Goal: Task Accomplishment & Management: Complete application form

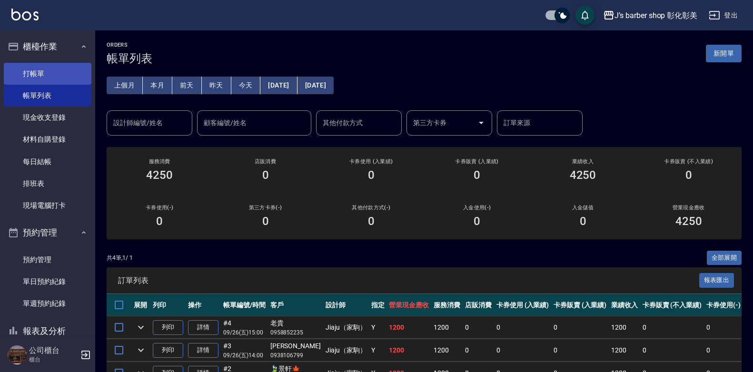
click at [48, 79] on link "打帳單" at bounding box center [48, 74] width 88 height 22
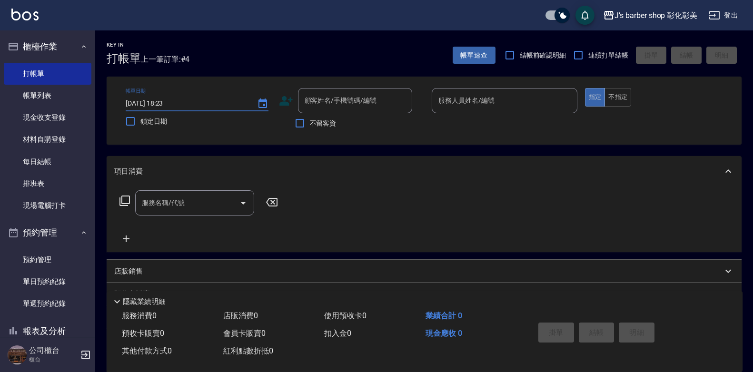
click at [166, 104] on input "[DATE] 18:23" at bounding box center [187, 104] width 122 height 16
type input "[DATE] 17:00"
click at [313, 105] on div "顧客姓名/手機號碼/編號 顧客姓名/手機號碼/編號" at bounding box center [355, 100] width 114 height 25
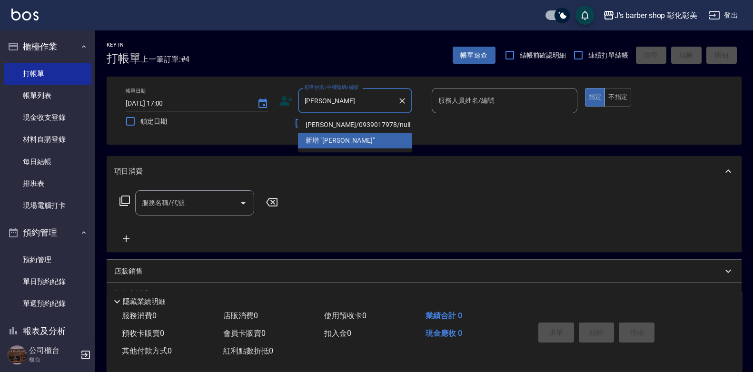
click at [321, 121] on li "[PERSON_NAME]/0939017978/null" at bounding box center [355, 125] width 114 height 16
type input "[PERSON_NAME]/0939017978/null"
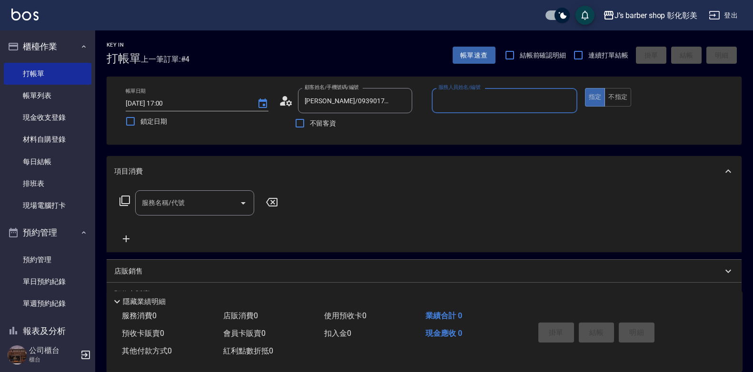
click at [454, 102] on input "服務人員姓名/編號" at bounding box center [504, 100] width 137 height 17
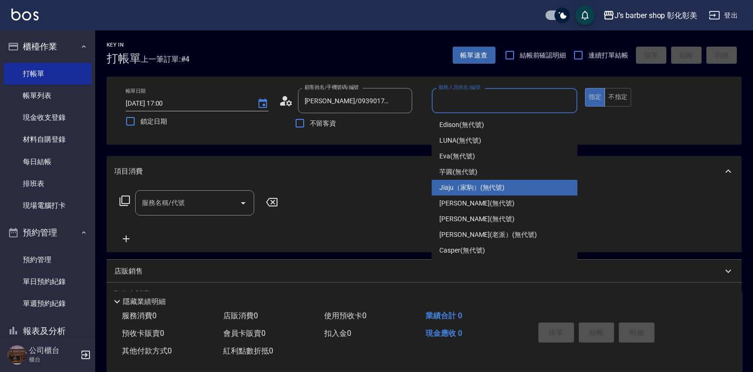
click at [454, 182] on div "Jiaju（家駒） (無代號)" at bounding box center [505, 188] width 146 height 16
type input "Jiaju（家駒）(無代號)"
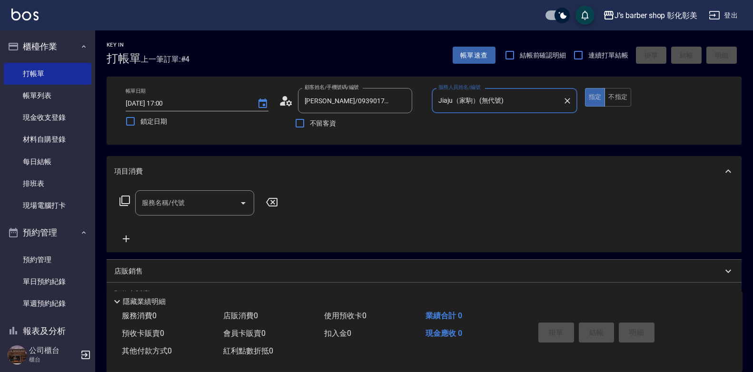
click at [203, 197] on input "服務名稱/代號" at bounding box center [187, 203] width 96 height 17
click at [205, 204] on input "服務名稱/代號" at bounding box center [187, 203] width 96 height 17
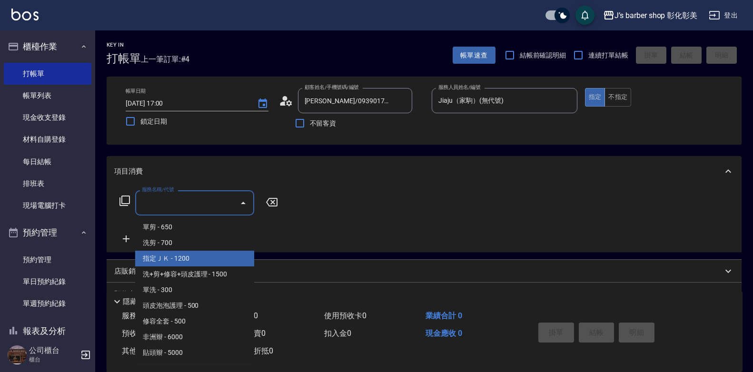
click at [207, 256] on span "指定ＪＫ - 1200" at bounding box center [194, 259] width 119 height 16
click at [207, 256] on div "項目消費 服務名稱/代號 服務名稱/代號 店販銷售 服務人員姓名/編號 服務人員姓名/編號 商品代號/名稱 商品代號/名稱 預收卡販賣 卡券名稱/代號 卡券名…" at bounding box center [424, 265] width 635 height 218
type input "指定ＪＫ(102)"
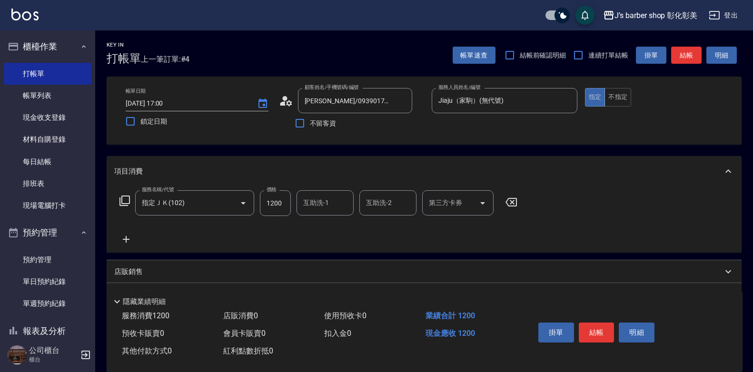
click at [313, 209] on input "互助洗-1" at bounding box center [325, 203] width 49 height 17
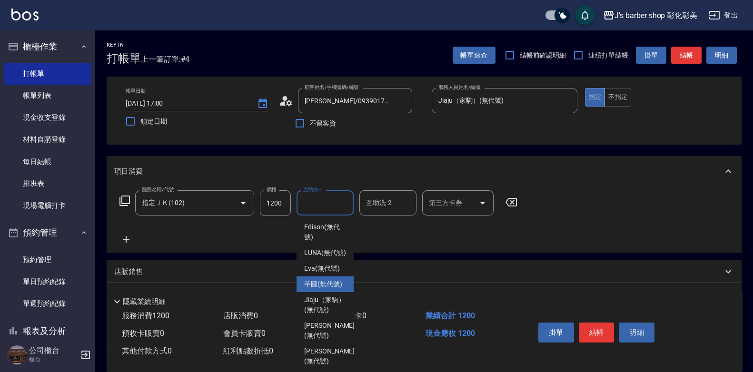
click at [319, 289] on span "芋圓 (無代號)" at bounding box center [323, 284] width 38 height 10
type input "芋圓(無代號)"
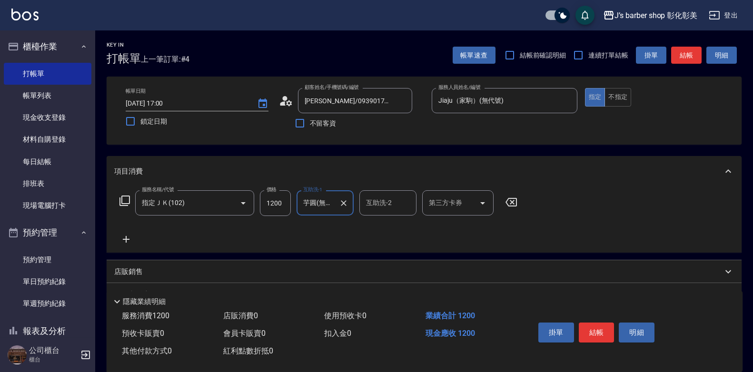
click at [124, 238] on icon at bounding box center [126, 239] width 24 height 11
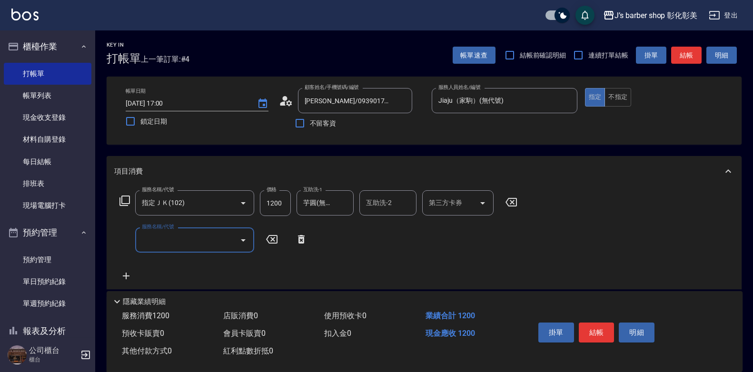
click at [160, 235] on input "服務名稱/代號" at bounding box center [187, 240] width 96 height 17
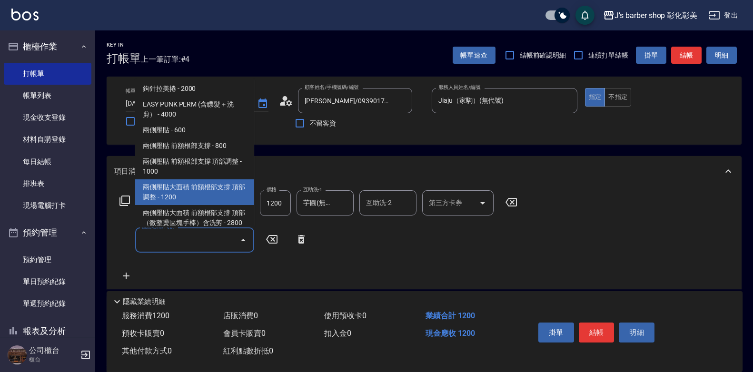
scroll to position [190, 0]
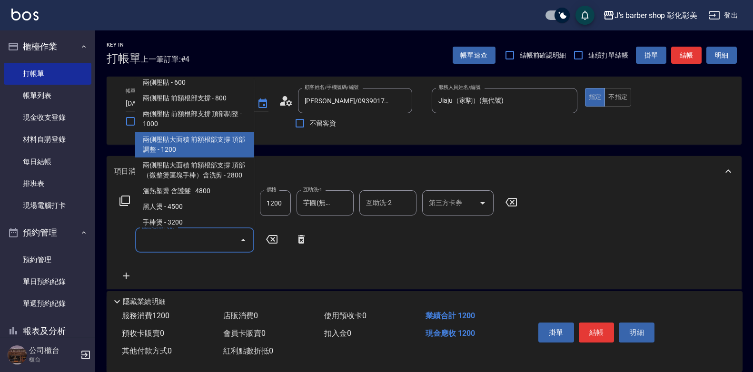
click at [200, 151] on span "兩側壓貼大面積 前額根部支撐 頂部調整 - 1200" at bounding box center [194, 145] width 119 height 26
type input "兩側壓貼大面積 前額根部支撐 頂部調整(Gp3)"
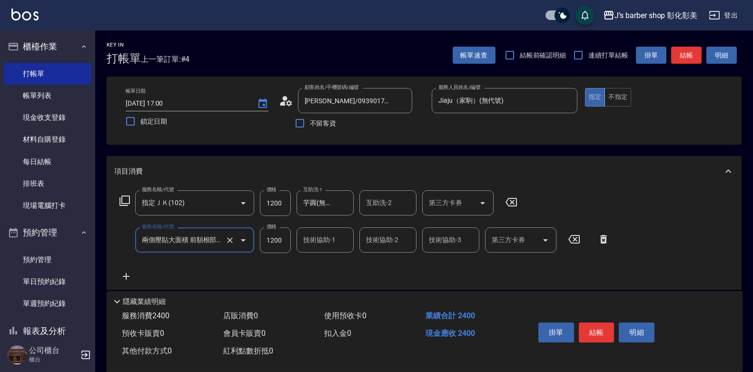
click at [283, 241] on input "1200" at bounding box center [275, 240] width 31 height 26
type input "1400"
click at [332, 246] on input "技術協助-1" at bounding box center [325, 240] width 49 height 17
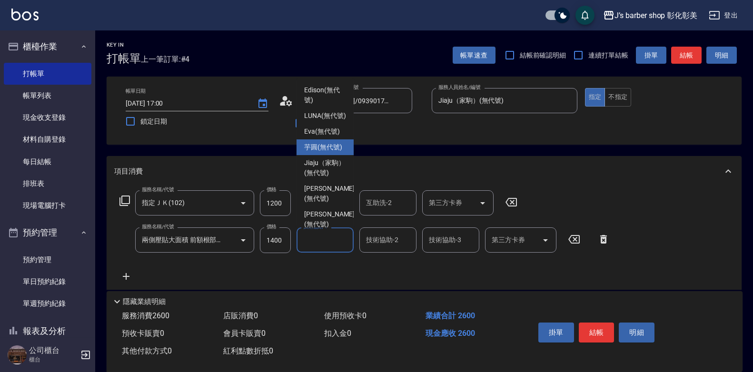
click at [320, 152] on span "芋圓 (無代號)" at bounding box center [323, 147] width 38 height 10
type input "芋圓(無代號)"
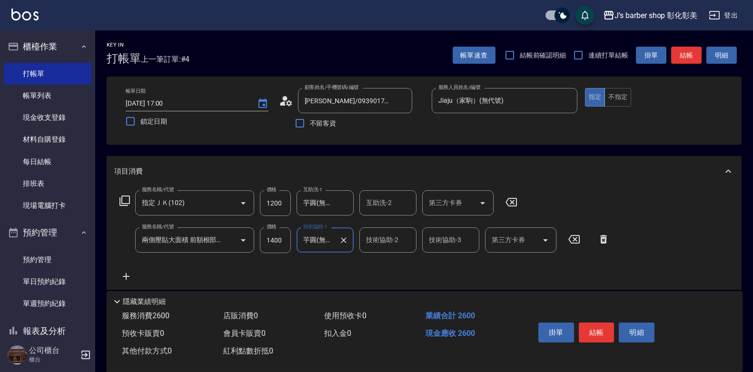
click at [271, 239] on input "1400" at bounding box center [275, 240] width 31 height 26
type input "1600"
click at [601, 325] on button "結帳" at bounding box center [597, 333] width 36 height 20
click at [601, 325] on div "掛單 結帳 明細" at bounding box center [596, 334] width 124 height 30
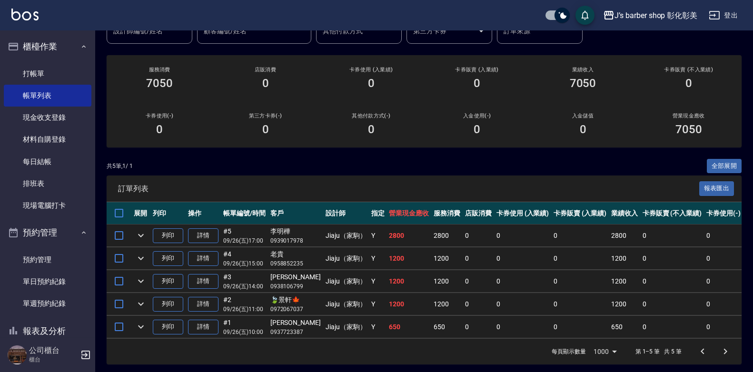
scroll to position [95, 0]
